Goal: Transaction & Acquisition: Purchase product/service

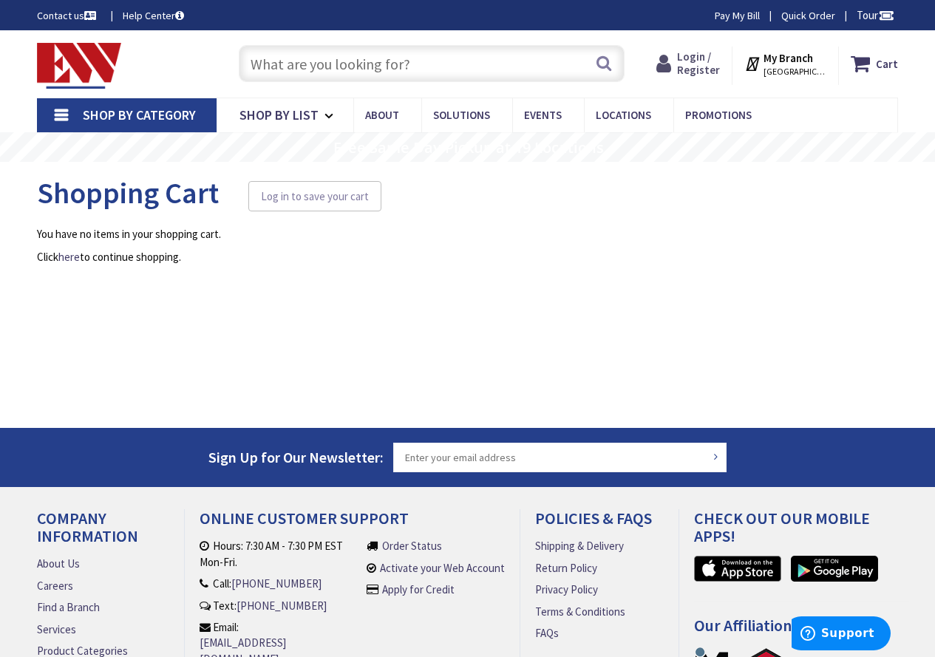
click at [710, 52] on span "Login / Register" at bounding box center [698, 63] width 43 height 27
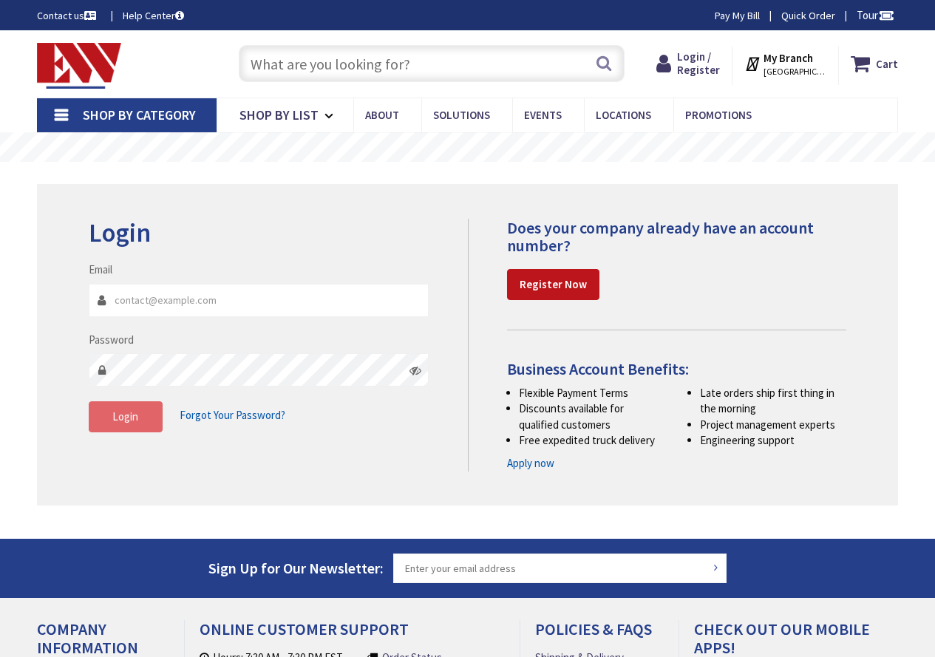
type input "wayne@bellelectricalcontractors.com"
click at [114, 418] on span "Login" at bounding box center [125, 417] width 26 height 14
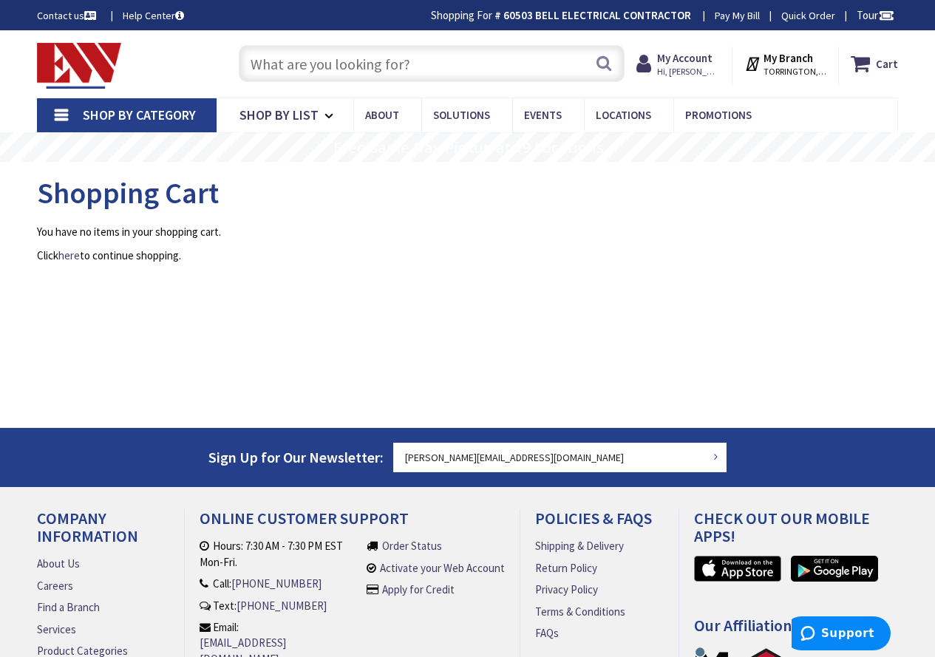
click at [313, 70] on input "text" at bounding box center [432, 63] width 386 height 37
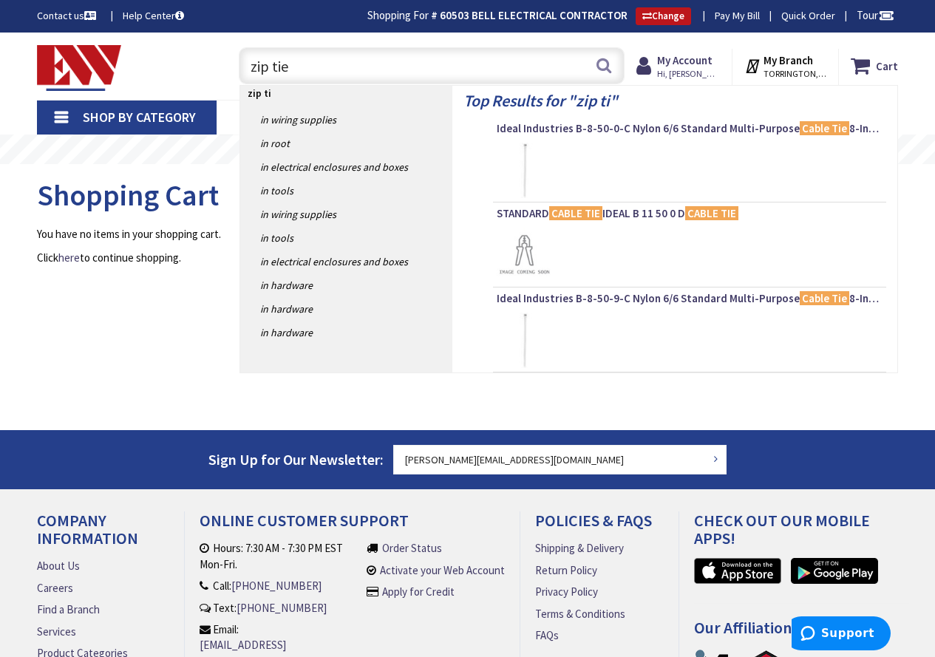
type input "zip ties"
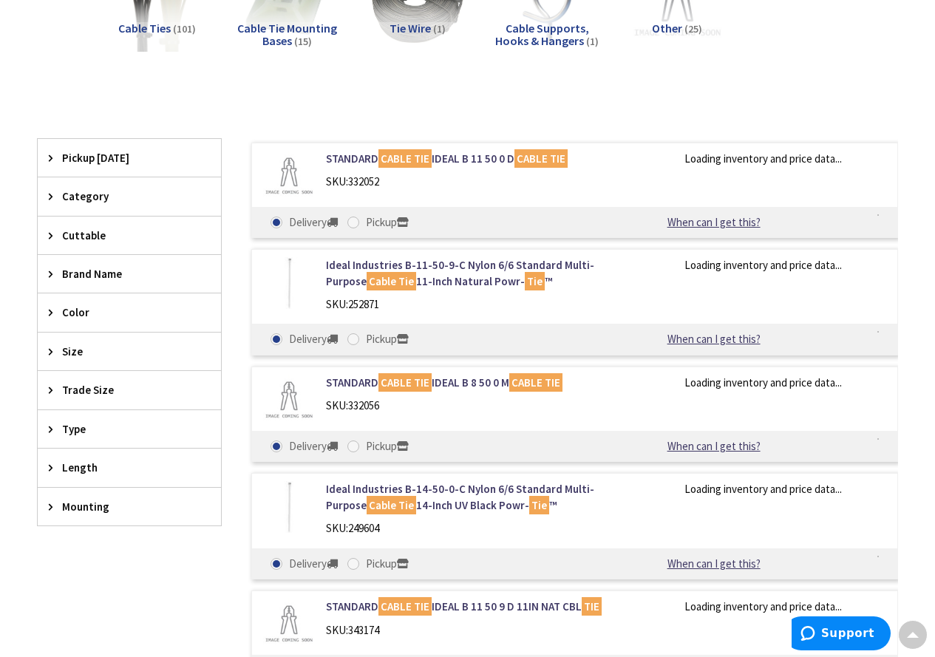
scroll to position [280, 0]
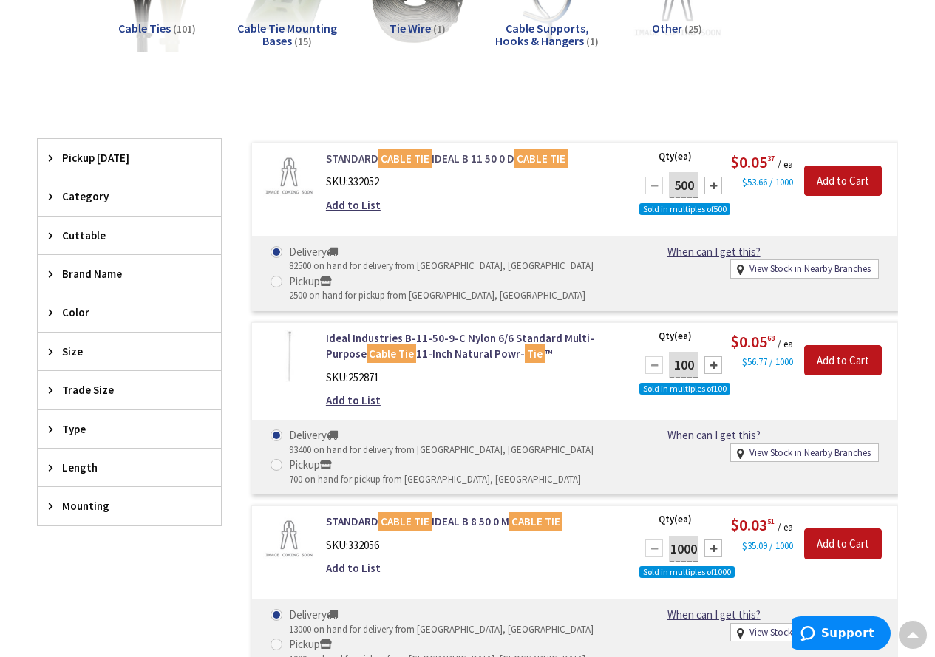
click at [458, 155] on link "STANDARD CABLE TIE IDEAL B 11 50 0 D CABLE TIE" at bounding box center [471, 159] width 291 height 16
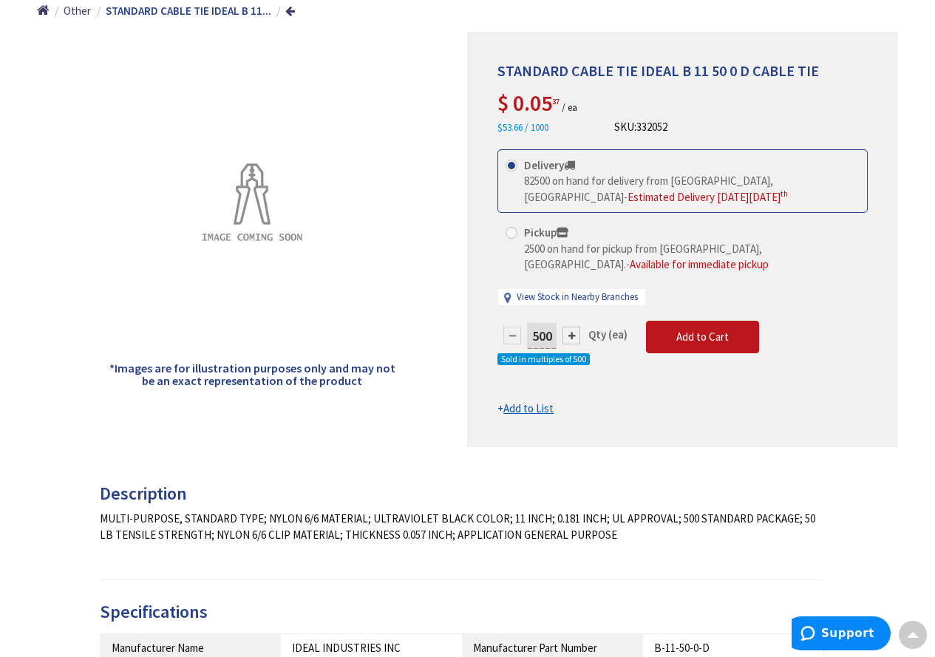
scroll to position [187, 0]
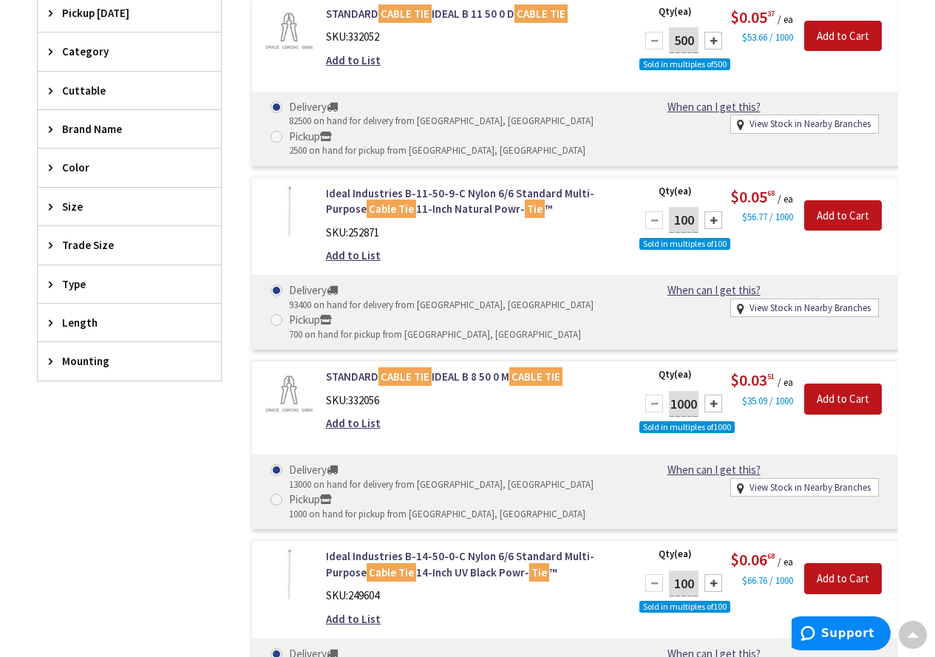
scroll to position [409, 0]
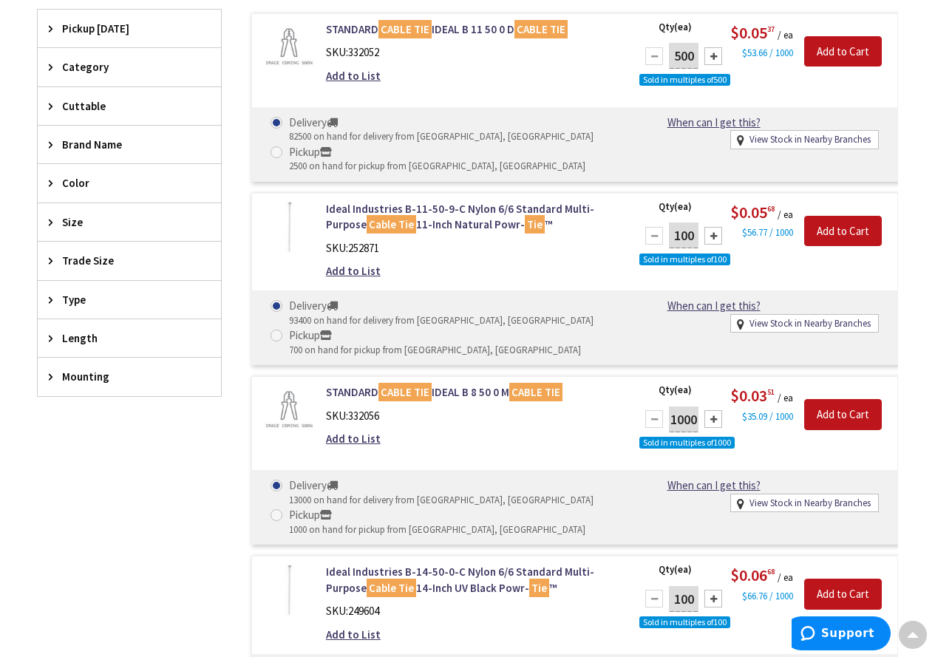
click at [277, 335] on span at bounding box center [277, 336] width 12 height 12
click at [277, 335] on input "Pickup 700 on hand for pickup from Torrington, CT" at bounding box center [279, 336] width 10 height 10
radio input "true"
click at [714, 236] on div at bounding box center [714, 236] width 18 height 18
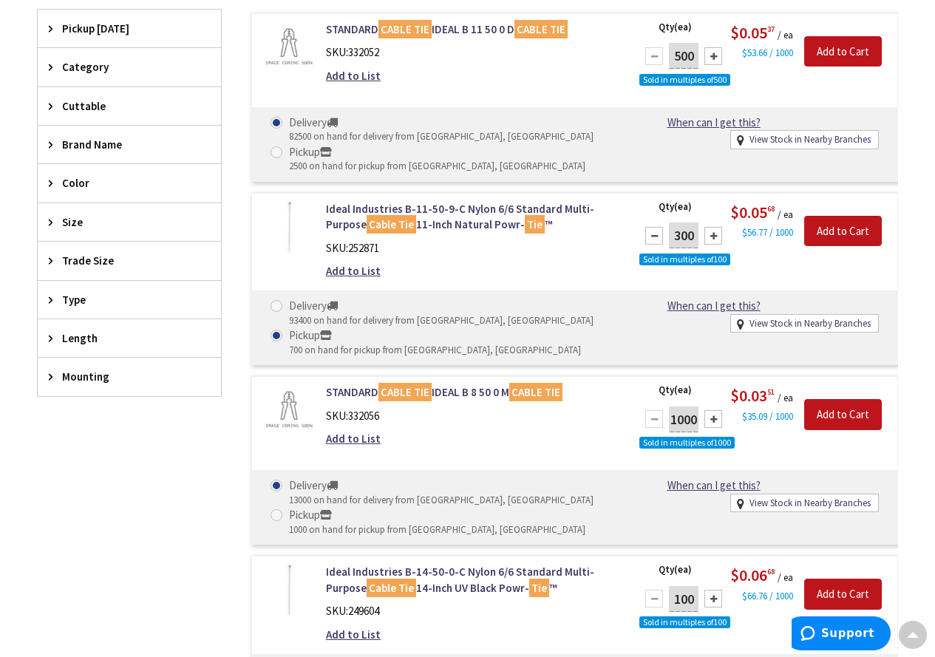
click at [714, 236] on div at bounding box center [714, 236] width 18 height 18
type input "500"
click at [850, 230] on input "Add to Cart" at bounding box center [844, 231] width 78 height 31
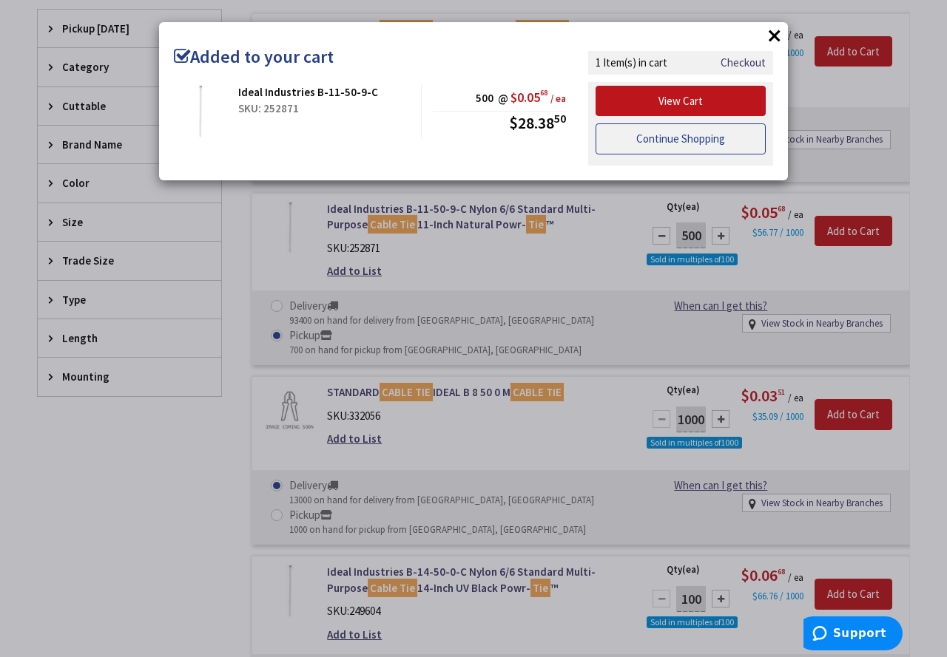
click at [699, 132] on link "Continue Shopping" at bounding box center [680, 138] width 170 height 31
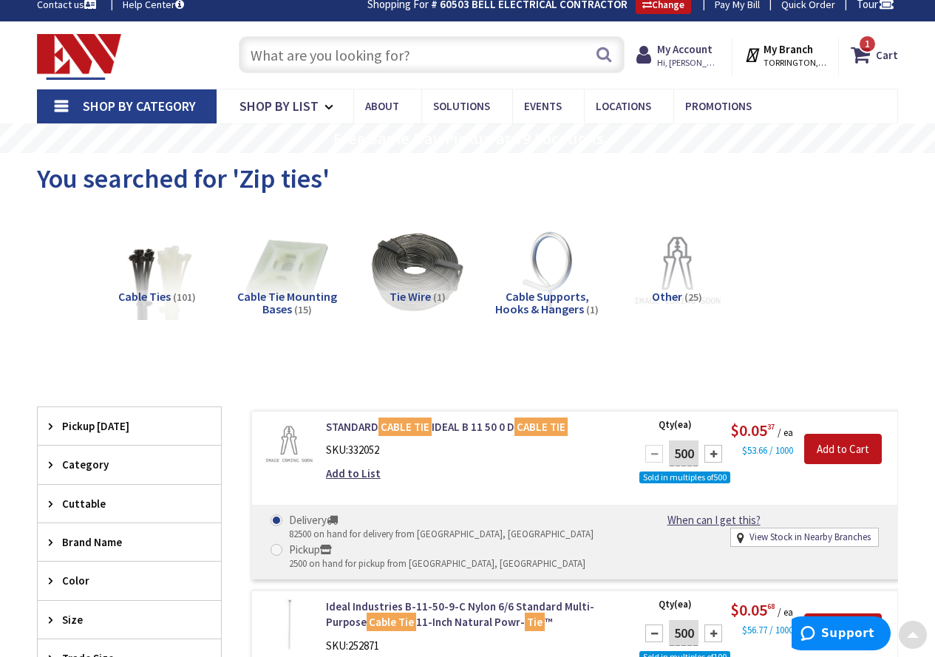
scroll to position [0, 0]
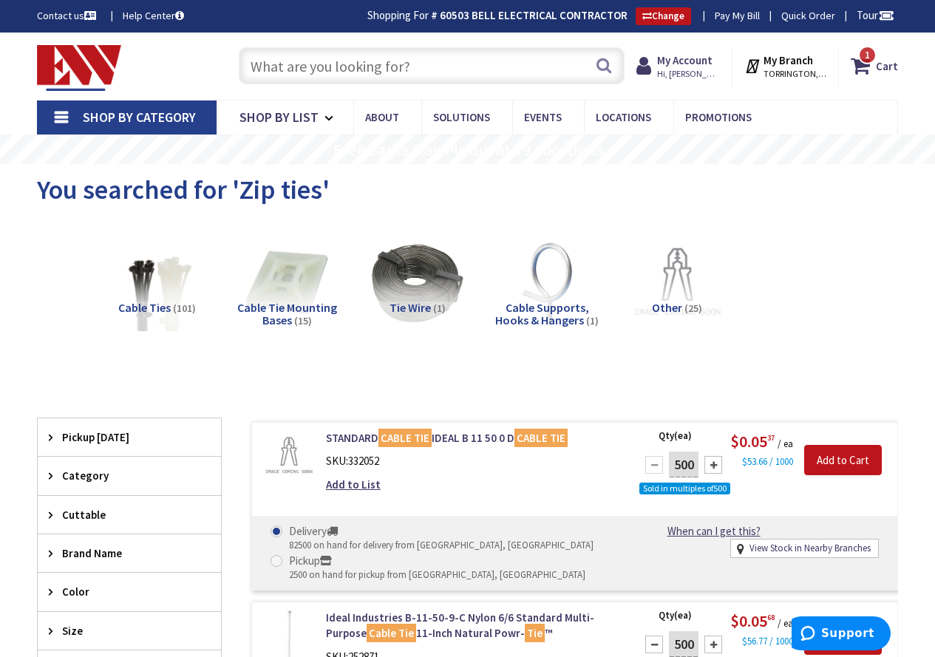
click at [390, 74] on input "text" at bounding box center [432, 65] width 386 height 37
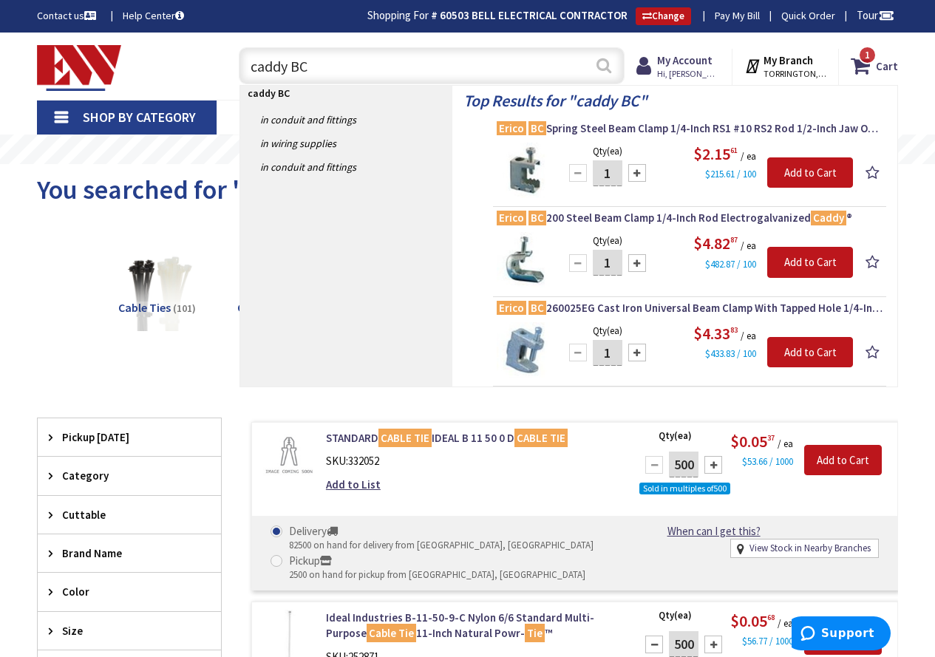
type input "caddy BC"
click at [595, 64] on button "Search" at bounding box center [604, 65] width 19 height 33
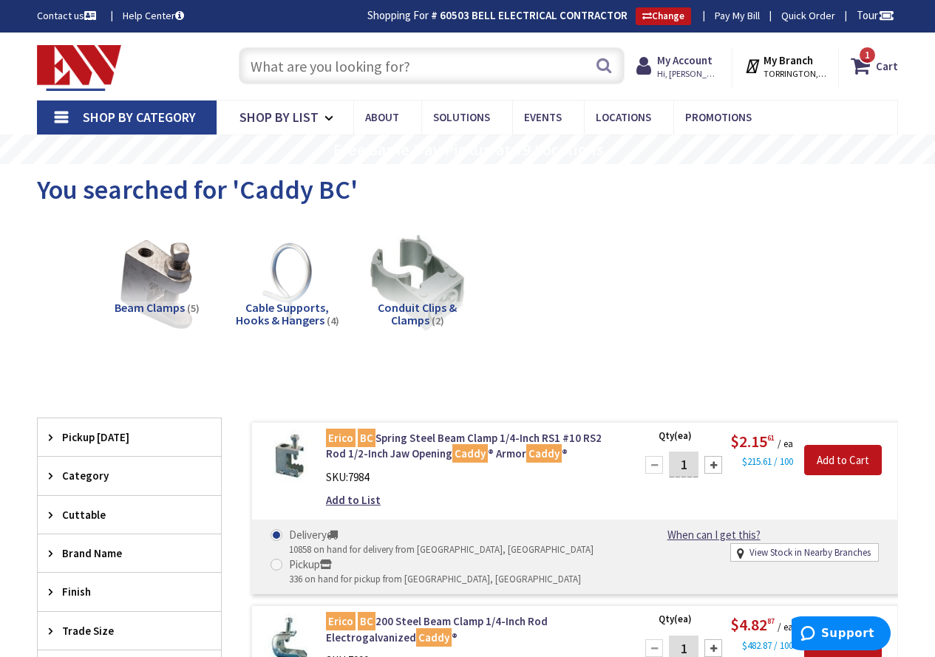
click at [439, 67] on input "text" at bounding box center [432, 65] width 386 height 37
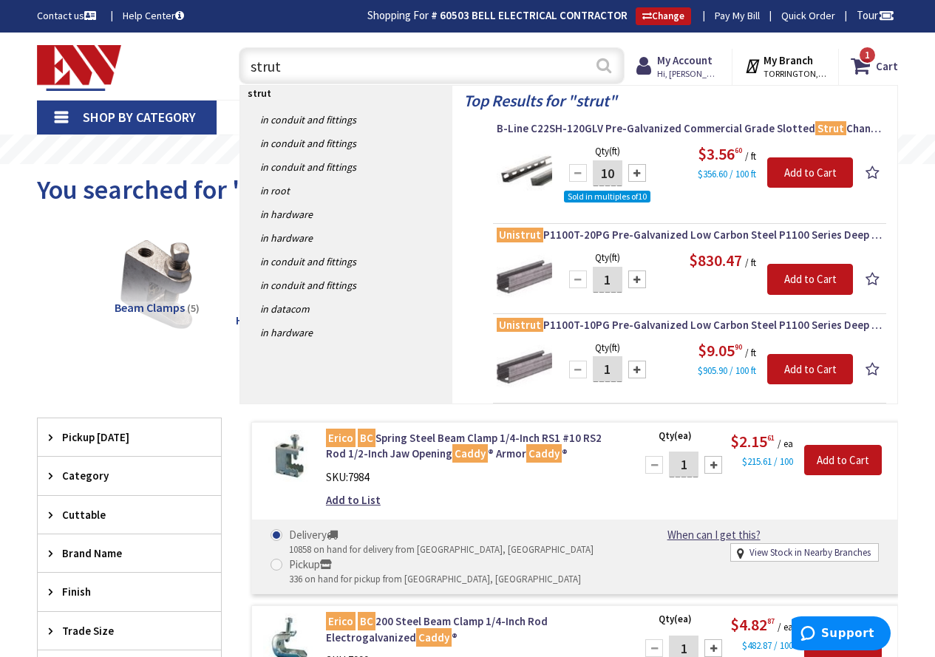
type input "strut"
click at [600, 72] on button "Search" at bounding box center [604, 65] width 19 height 33
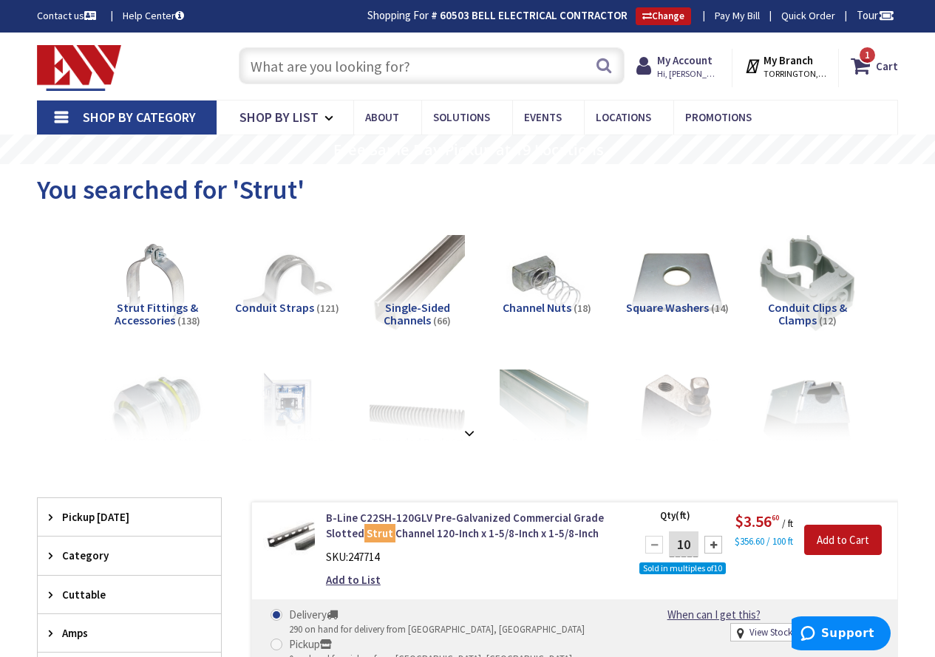
click at [557, 306] on span "Channel Nuts" at bounding box center [537, 307] width 69 height 15
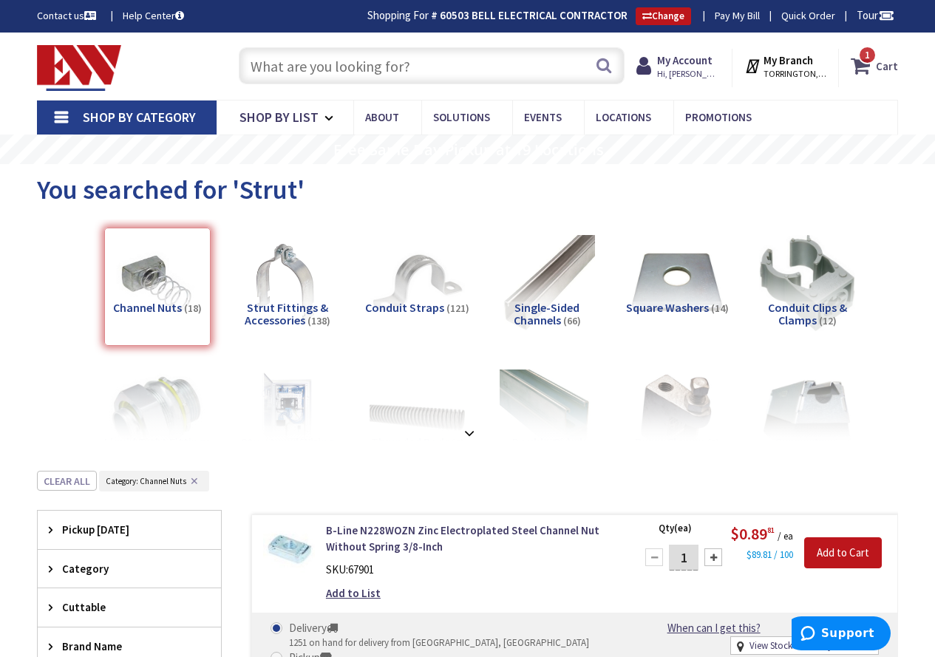
click at [893, 67] on strong "Cart" at bounding box center [887, 66] width 22 height 27
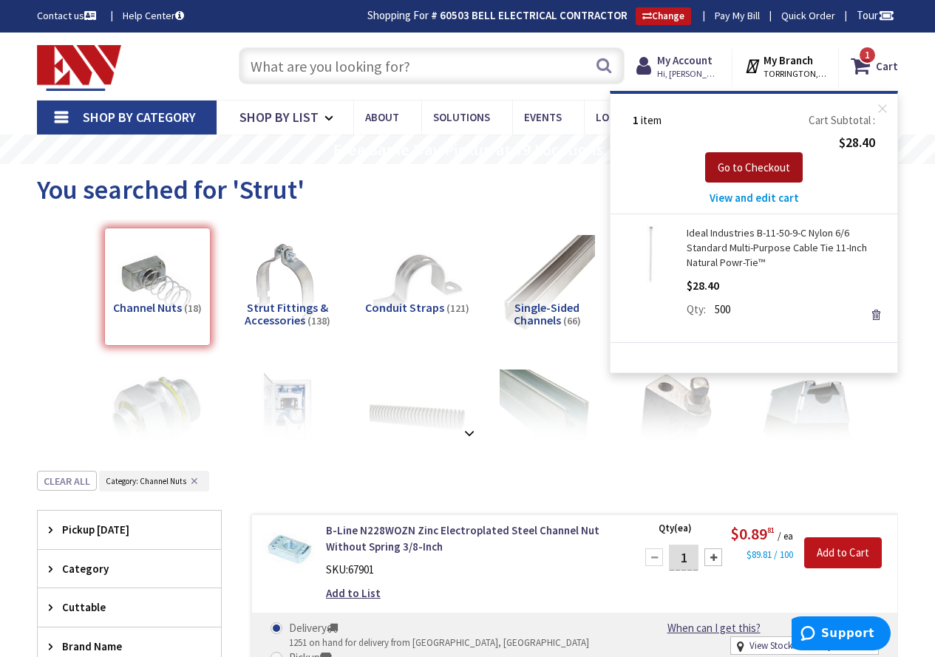
click at [751, 165] on span "Go to Checkout" at bounding box center [754, 167] width 72 height 14
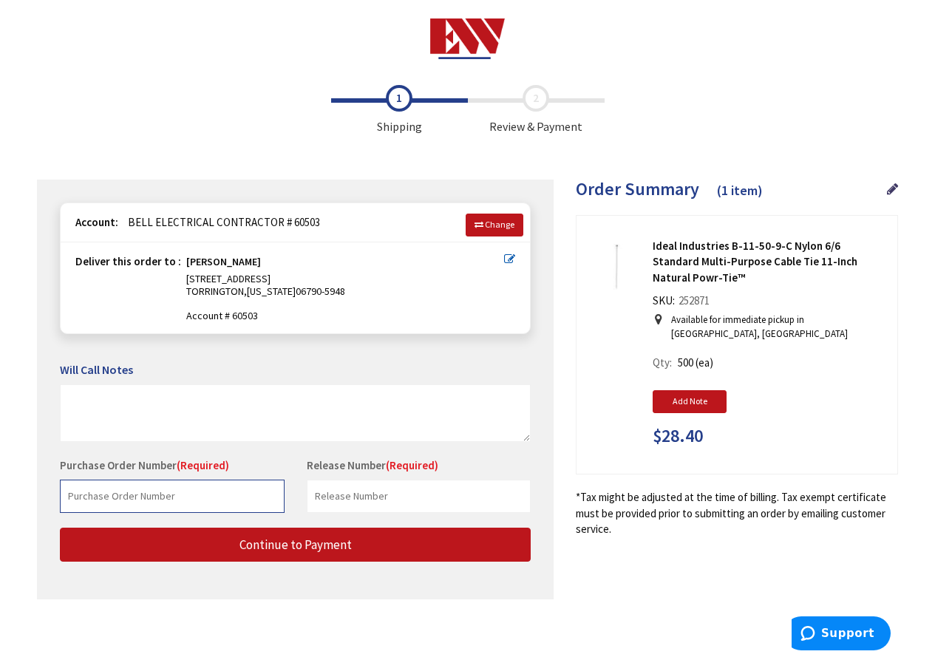
click at [203, 501] on input "text" at bounding box center [172, 496] width 225 height 33
type input "40194"
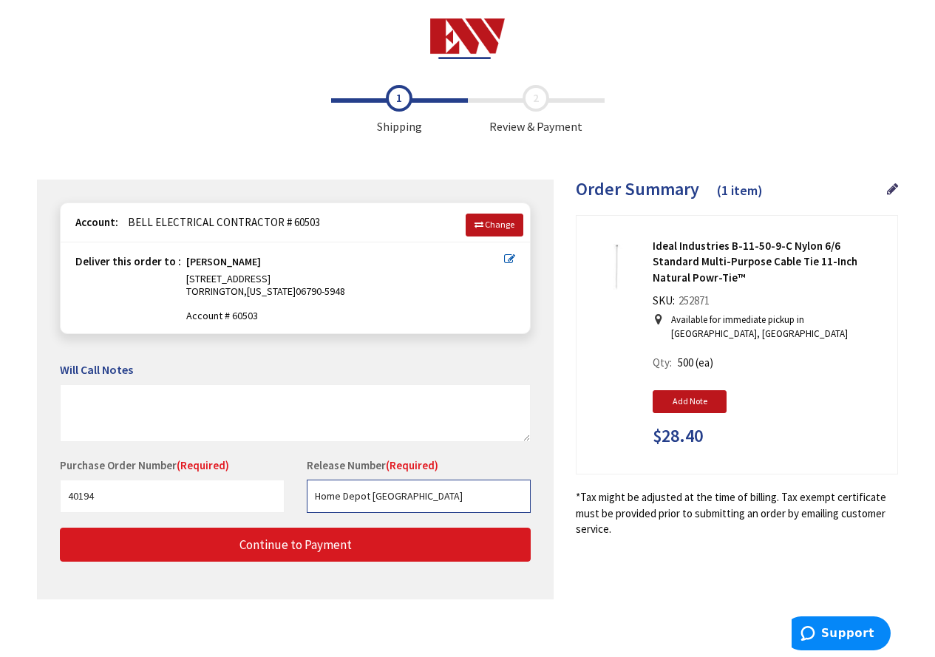
type input "Home Depot [GEOGRAPHIC_DATA]"
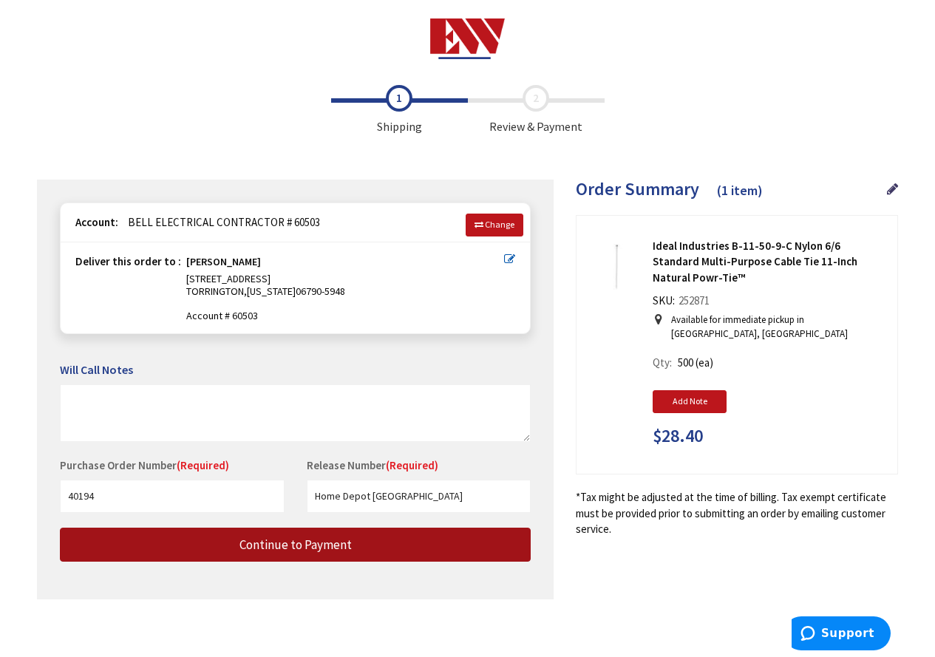
click at [316, 545] on span "Continue to Payment" at bounding box center [296, 545] width 112 height 16
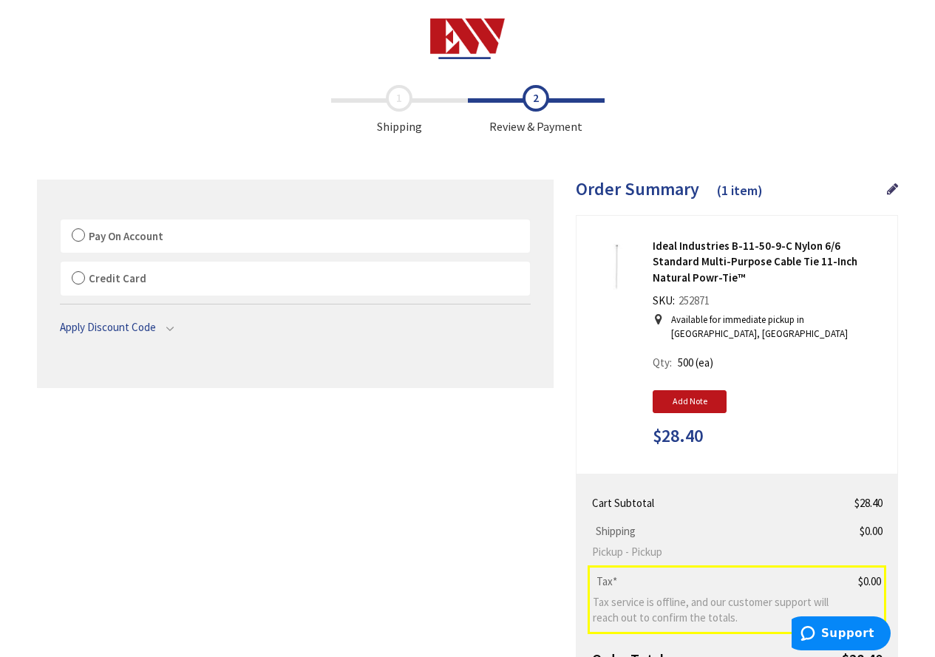
click at [81, 230] on label "Pay On Account" at bounding box center [296, 237] width 470 height 34
click at [61, 223] on input "Pay On Account" at bounding box center [61, 223] width 0 height 0
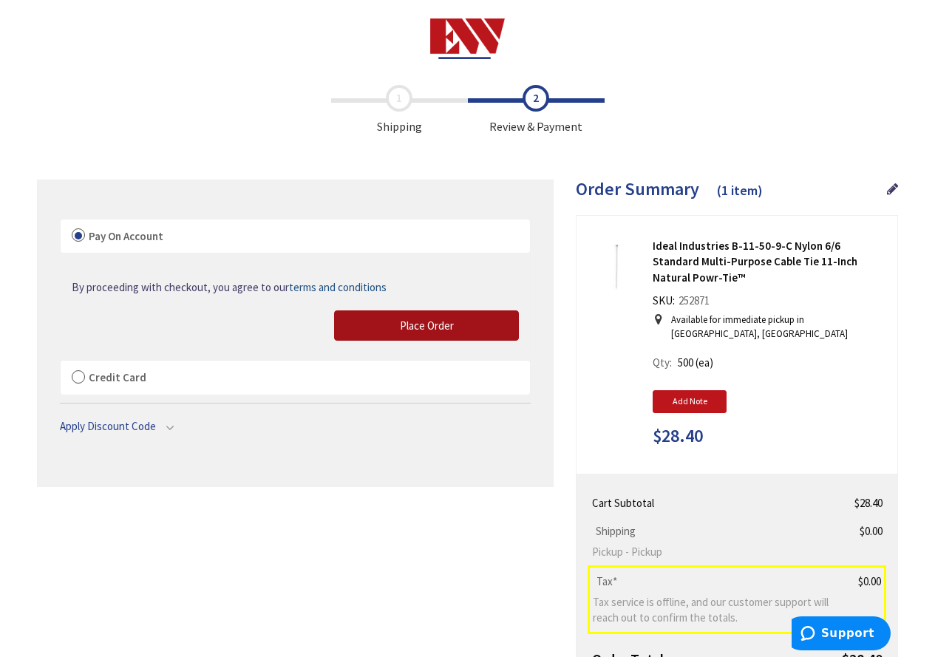
click at [436, 325] on span "Place Order" at bounding box center [427, 326] width 54 height 14
